Goal: Task Accomplishment & Management: Use online tool/utility

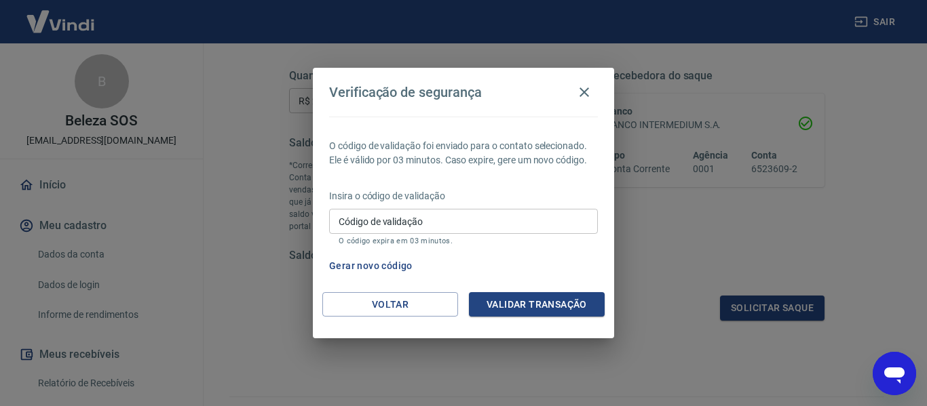
click at [384, 263] on button "Gerar novo código" at bounding box center [371, 266] width 94 height 25
click at [581, 94] on icon "button" at bounding box center [584, 92] width 16 height 16
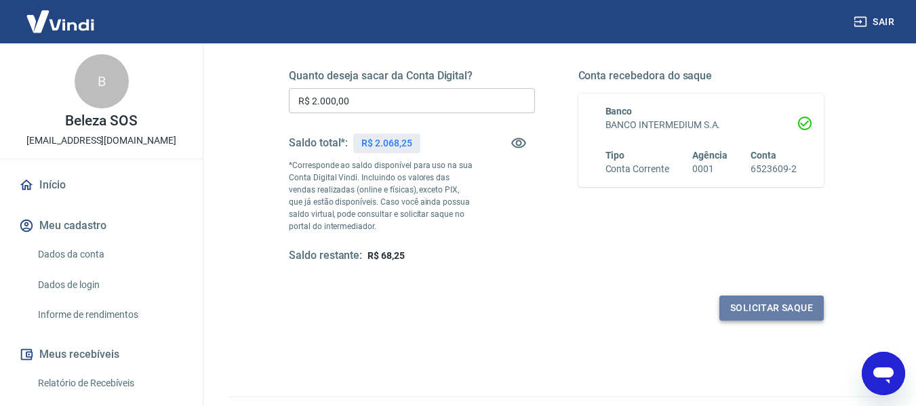
click at [781, 298] on button "Solicitar saque" at bounding box center [772, 308] width 104 height 25
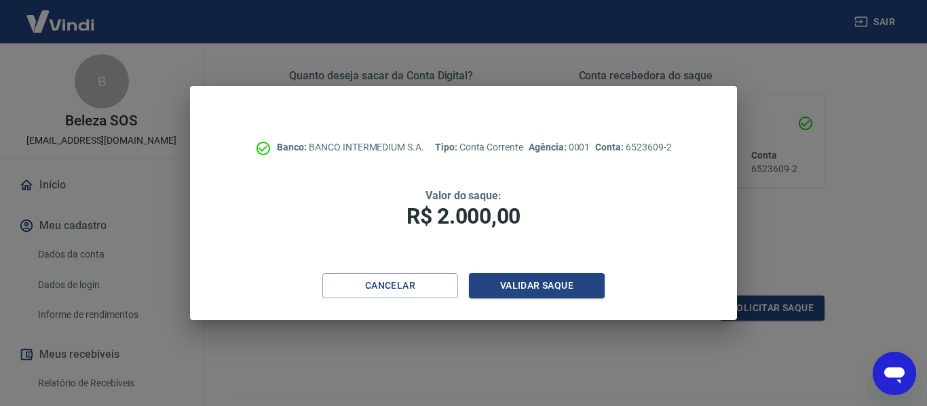
click at [787, 210] on div "Banco: BANCO INTERMEDIUM S.A. Tipo: Conta Corrente Agência: 0001 Conta: 6523609…" at bounding box center [463, 203] width 927 height 406
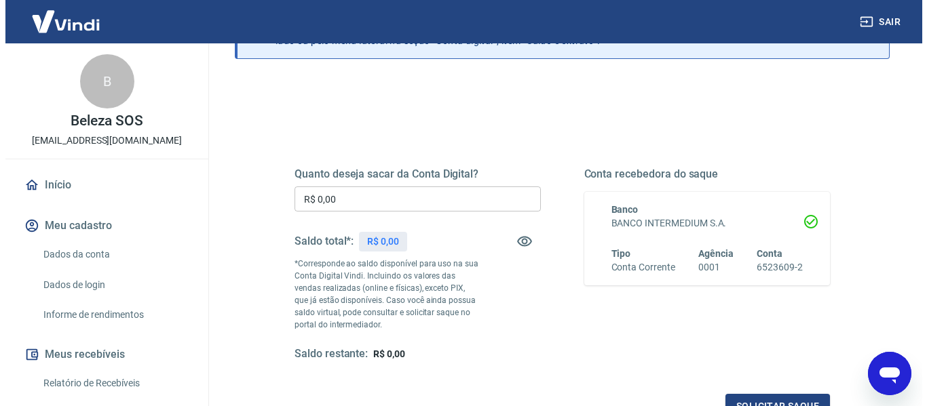
scroll to position [136, 0]
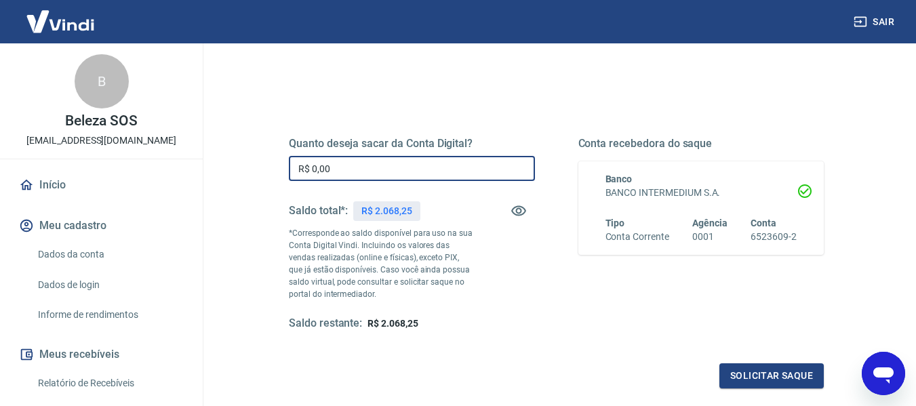
click at [336, 166] on input "R$ 0,00" at bounding box center [412, 168] width 246 height 25
type input "R$ 2.000,00"
click at [773, 372] on button "Solicitar saque" at bounding box center [772, 376] width 104 height 25
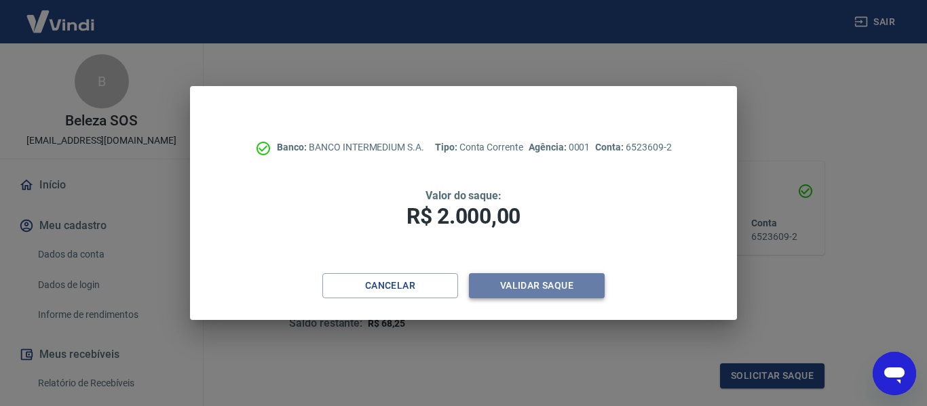
click at [535, 286] on button "Validar saque" at bounding box center [537, 285] width 136 height 25
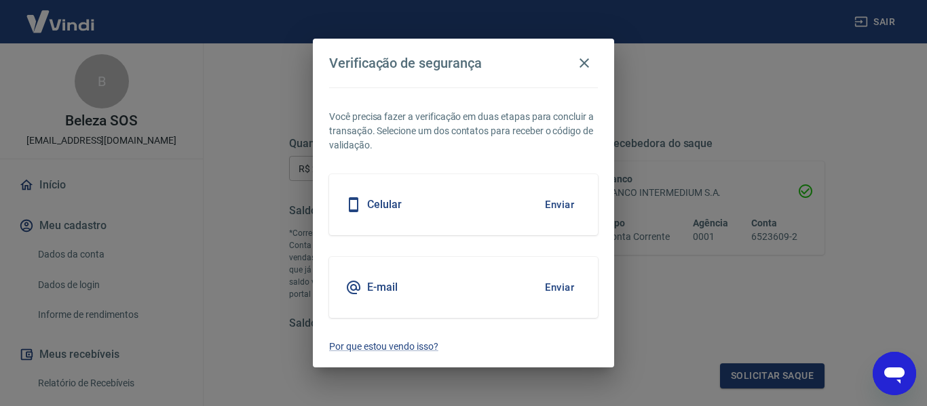
click at [490, 197] on div "Celular Enviar" at bounding box center [463, 204] width 269 height 61
click at [554, 283] on button "Enviar" at bounding box center [559, 287] width 44 height 28
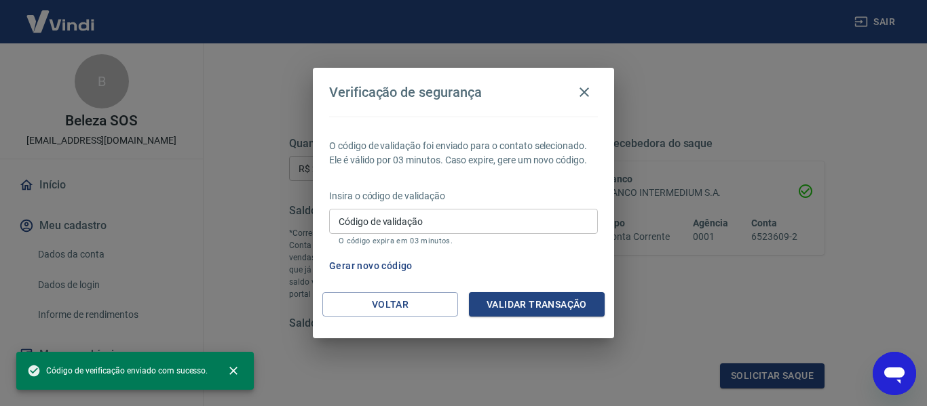
click at [450, 218] on input "Código de validação" at bounding box center [463, 221] width 269 height 25
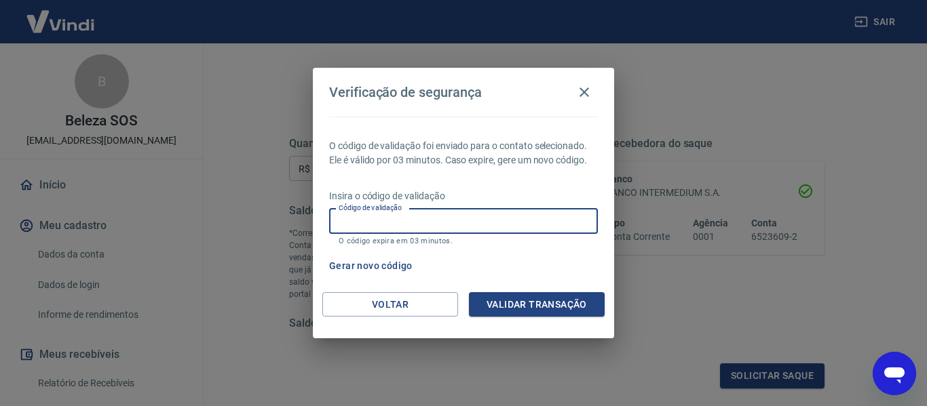
paste input "653945"
type input "653945"
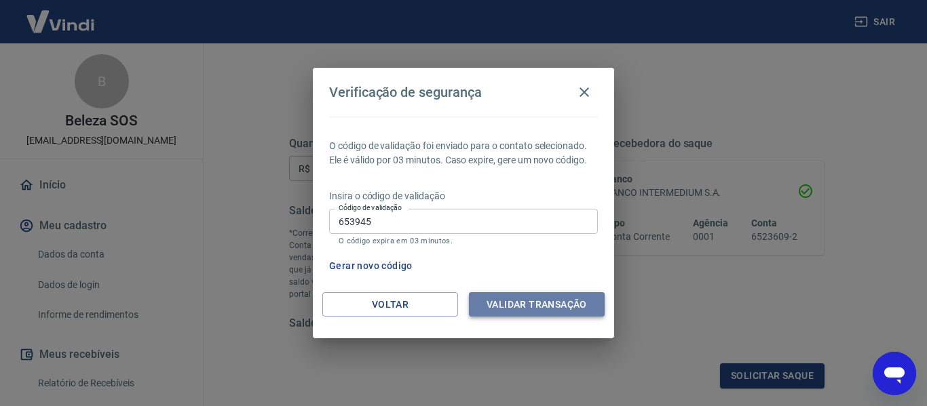
click at [544, 298] on button "Validar transação" at bounding box center [537, 304] width 136 height 25
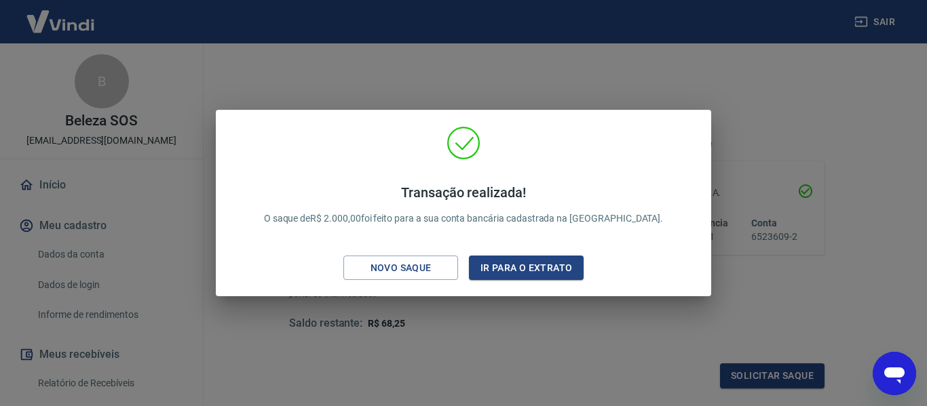
click at [514, 336] on div "Transação realizada! O saque de R$ 2.000,00 foi feito para a sua conta bancária…" at bounding box center [463, 203] width 927 height 406
